Goal: Task Accomplishment & Management: Manage account settings

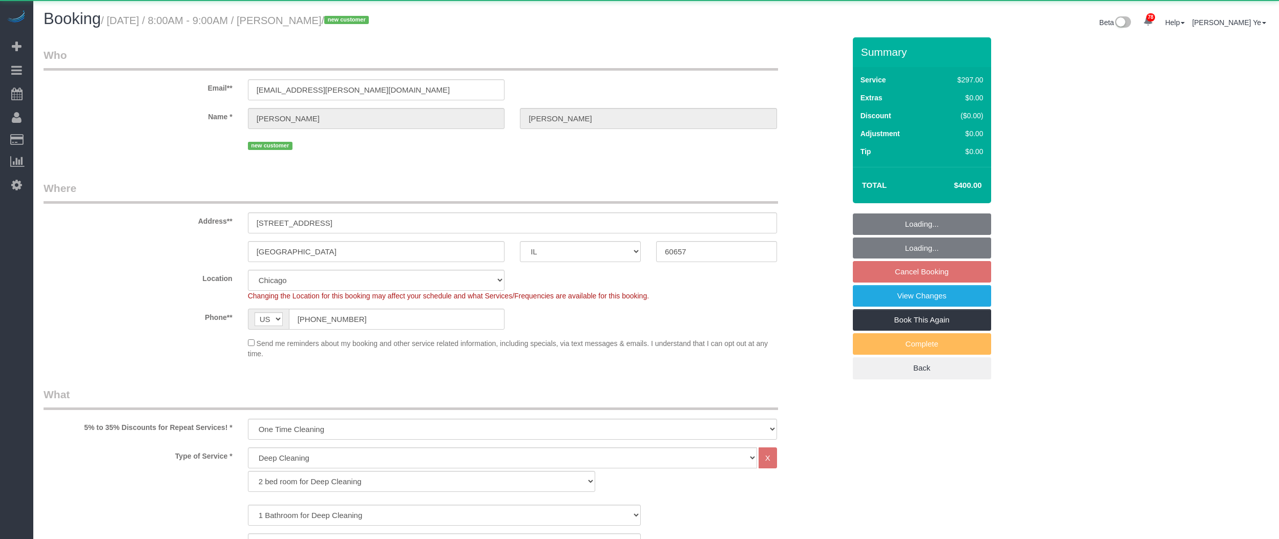
select select "IL"
select select "513"
select select "7"
select select "number:1"
select select "number:58"
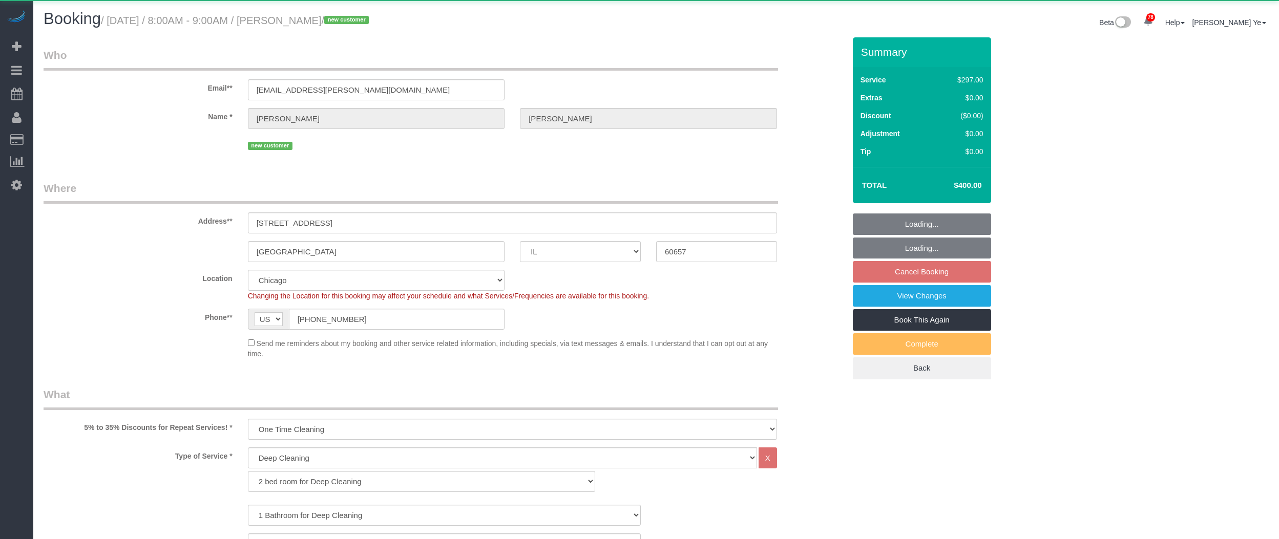
select select "number:139"
select select "number:106"
select select "spot1"
